Goal: Find specific page/section: Find specific page/section

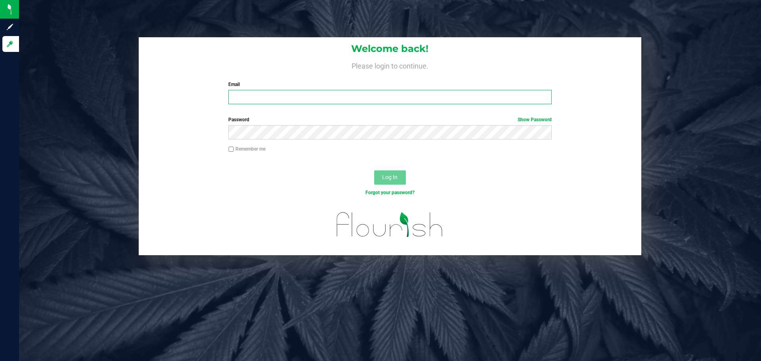
type input "[EMAIL_ADDRESS][DOMAIN_NAME]"
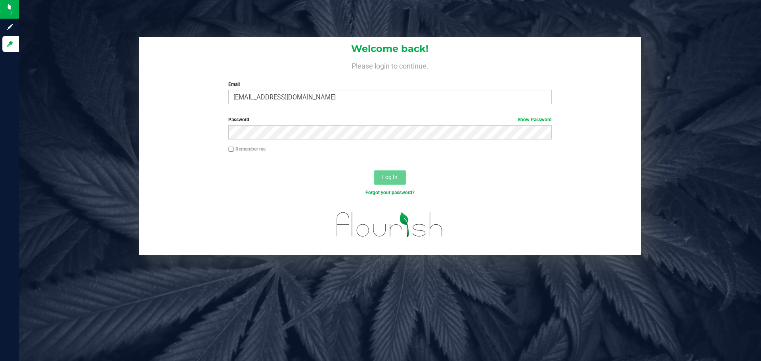
click at [399, 176] on button "Log In" at bounding box center [390, 177] width 32 height 14
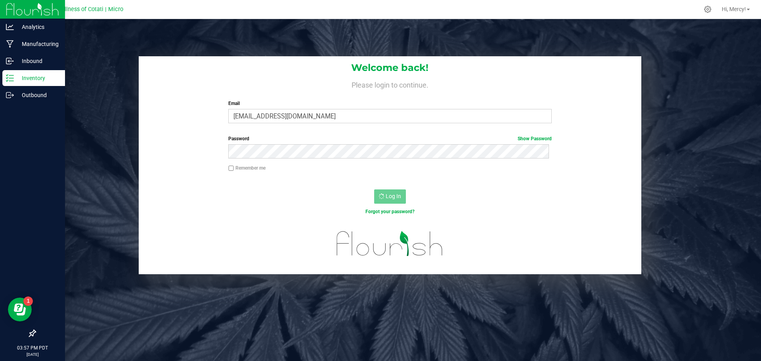
click at [38, 80] on p "Inventory" at bounding box center [38, 78] width 48 height 10
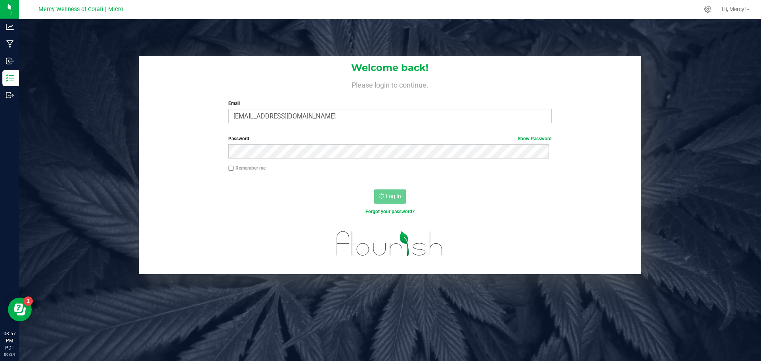
click at [542, 201] on div "Log In" at bounding box center [390, 199] width 503 height 27
click at [616, 251] on div at bounding box center [390, 249] width 503 height 50
